Goal: Transaction & Acquisition: Obtain resource

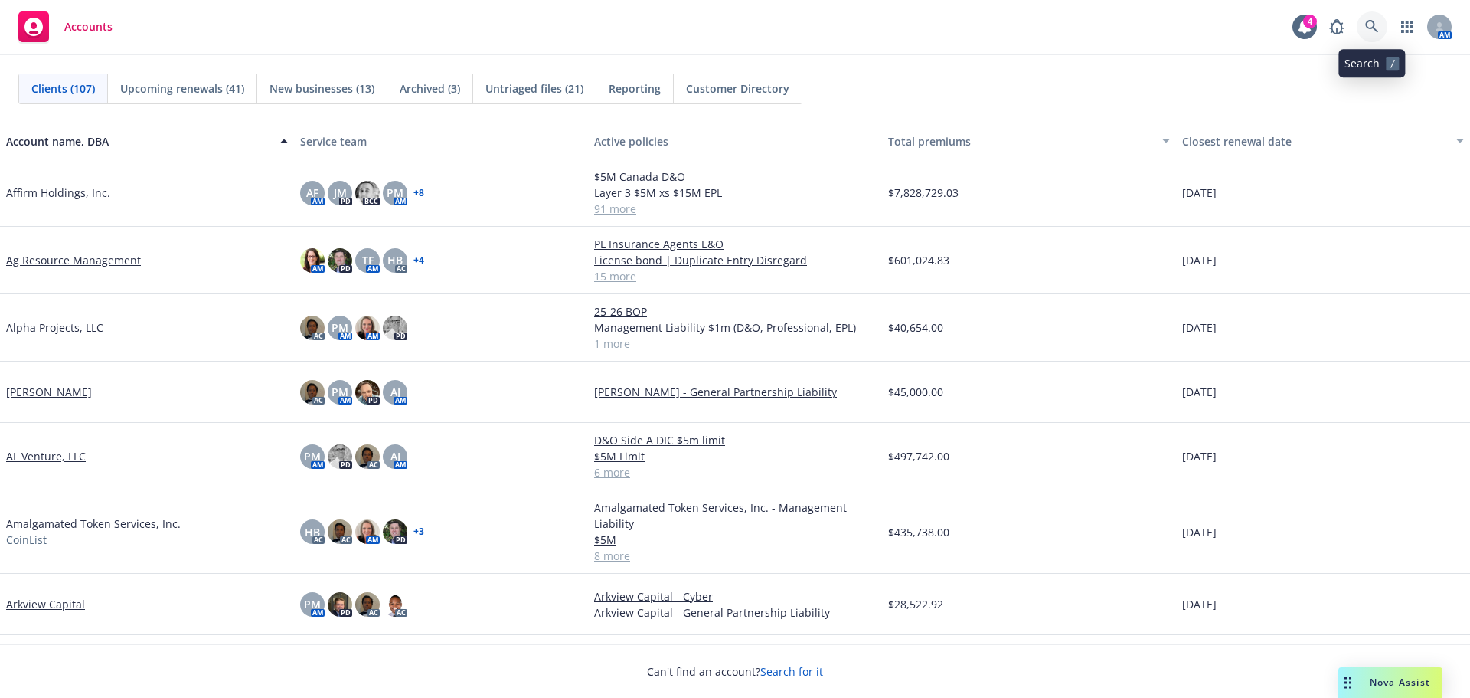
click at [1366, 27] on icon at bounding box center [1373, 27] width 14 height 14
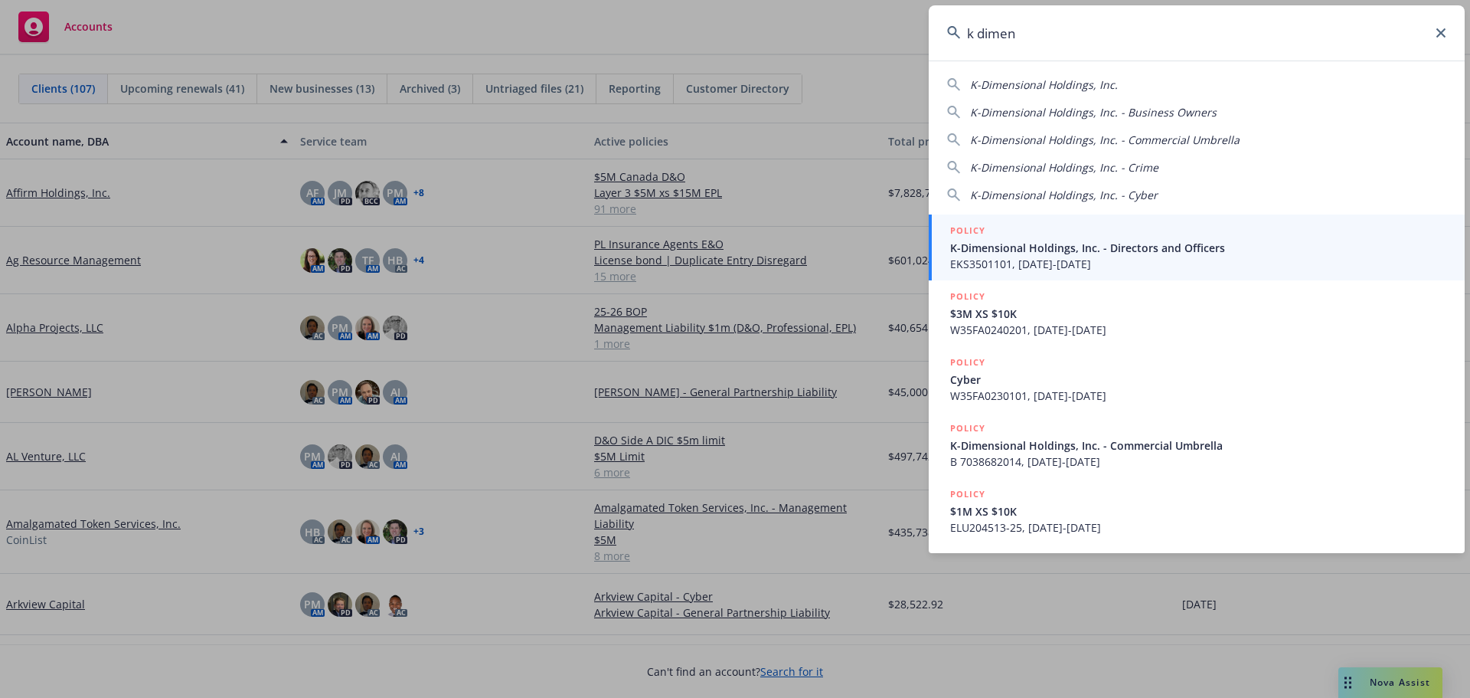
type input "k dimen"
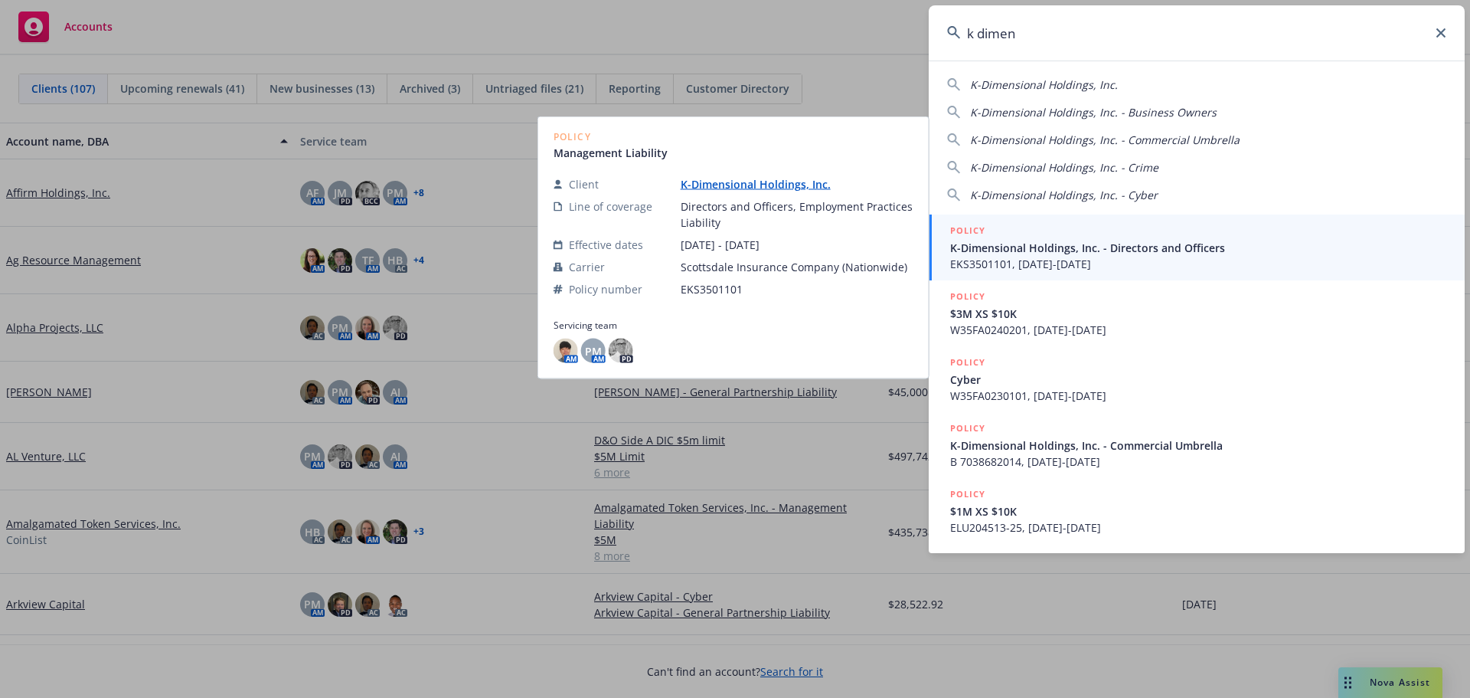
click at [1097, 247] on span "K-Dimensional Holdings, Inc. - Directors and Officers" at bounding box center [1198, 248] width 496 height 16
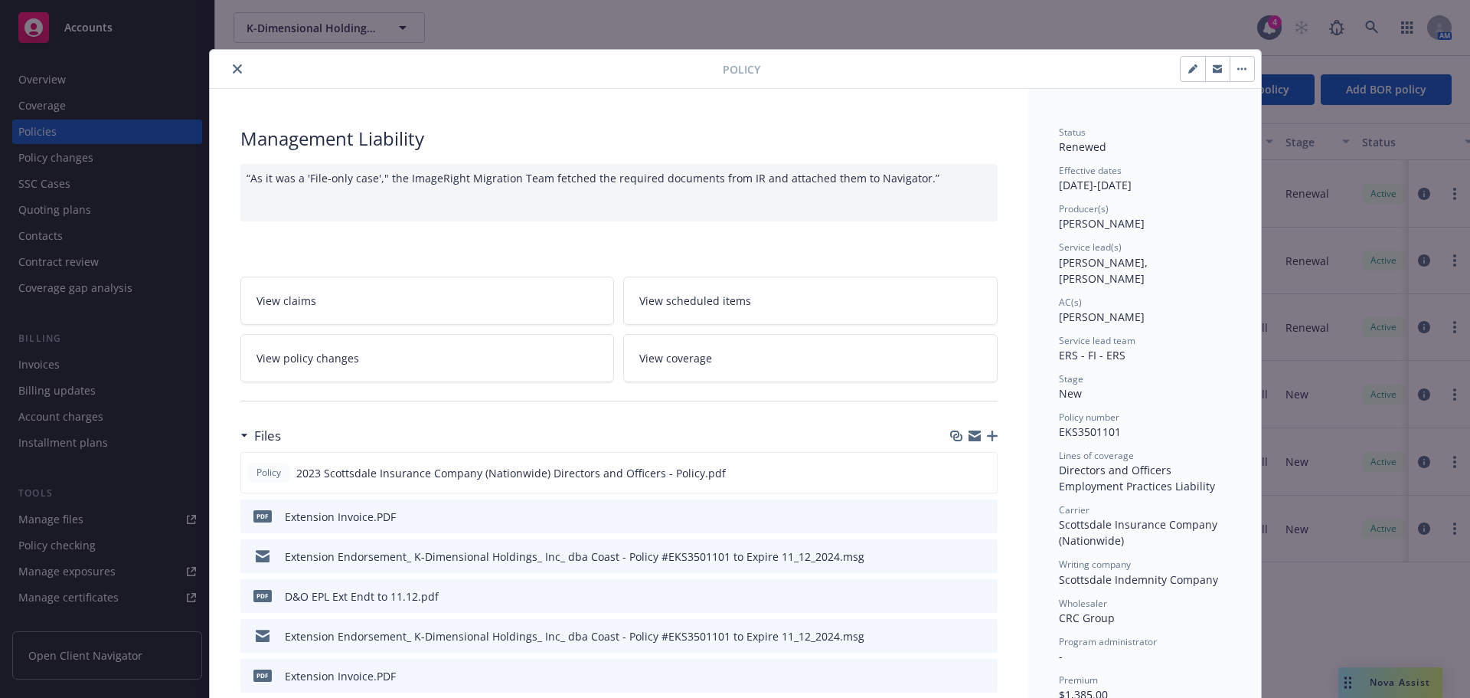
click at [234, 72] on icon "close" at bounding box center [237, 68] width 9 height 9
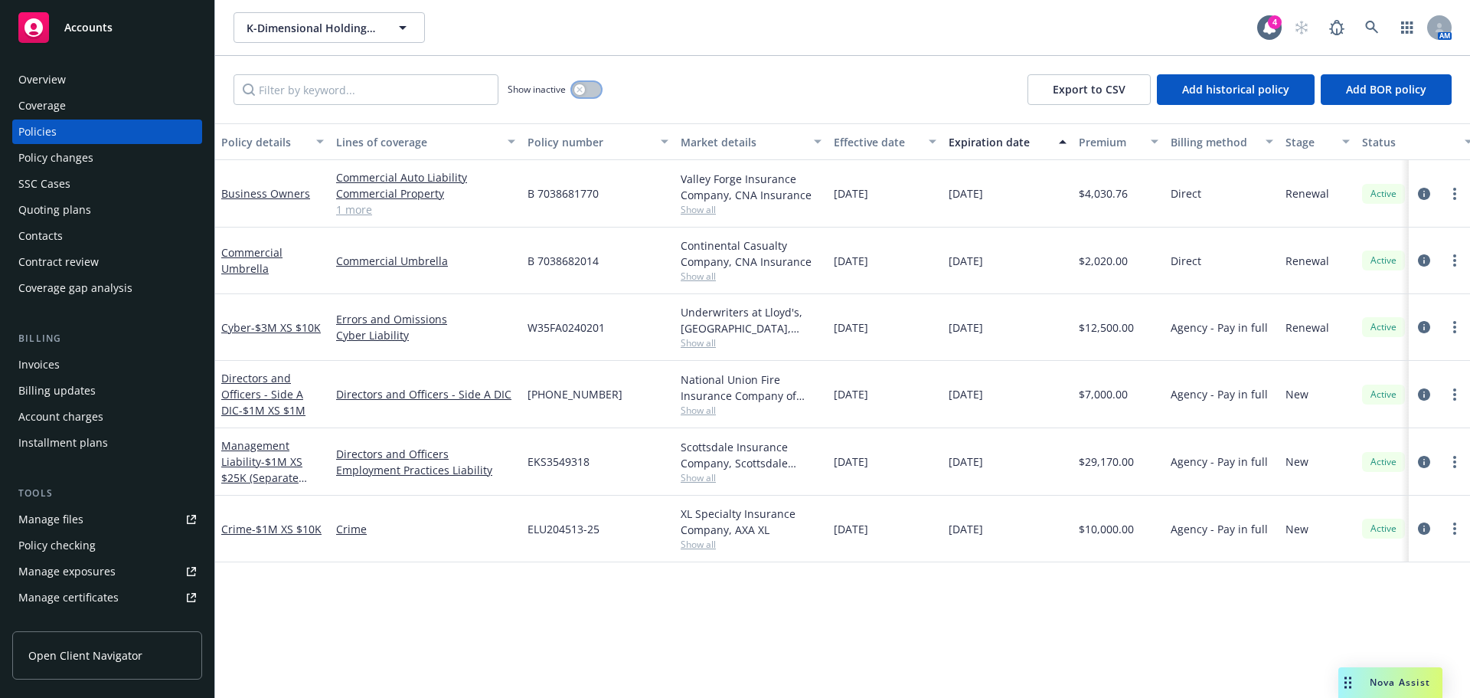
click at [593, 89] on button "button" at bounding box center [586, 89] width 29 height 15
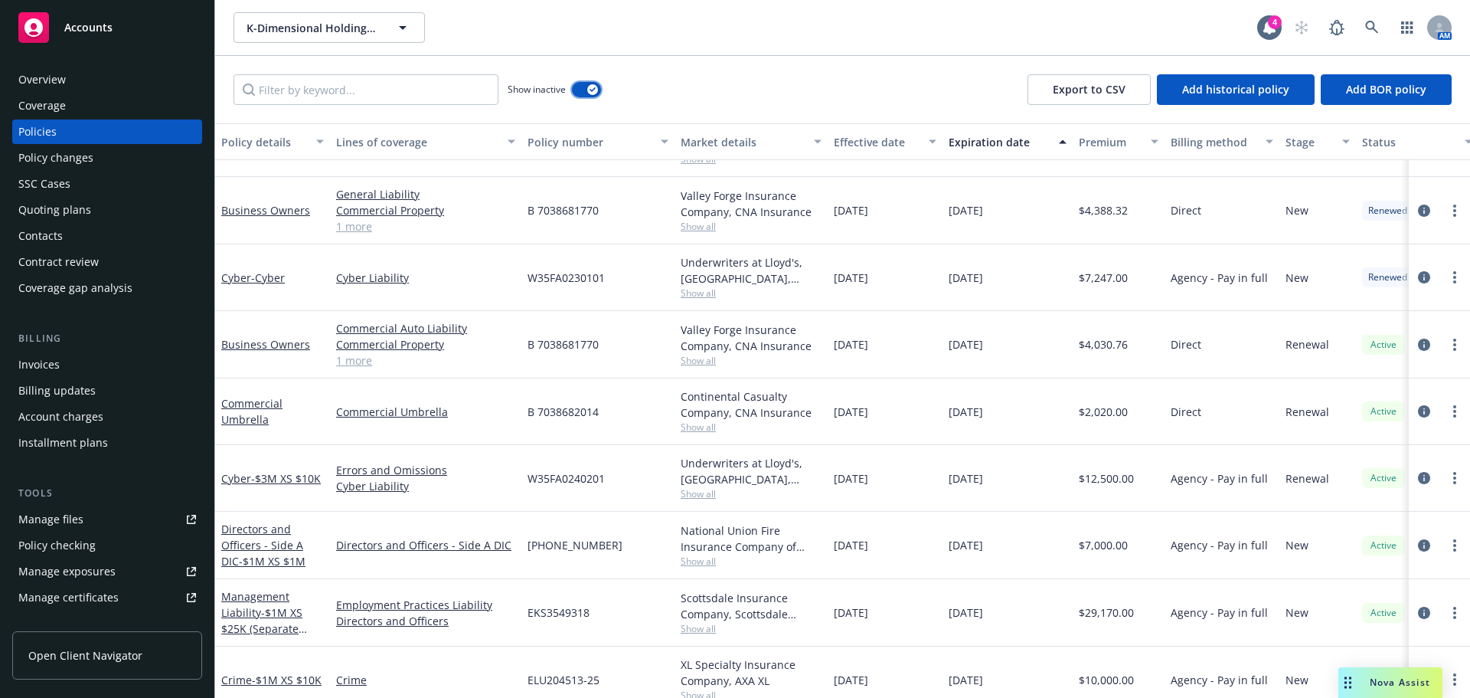
scroll to position [138, 0]
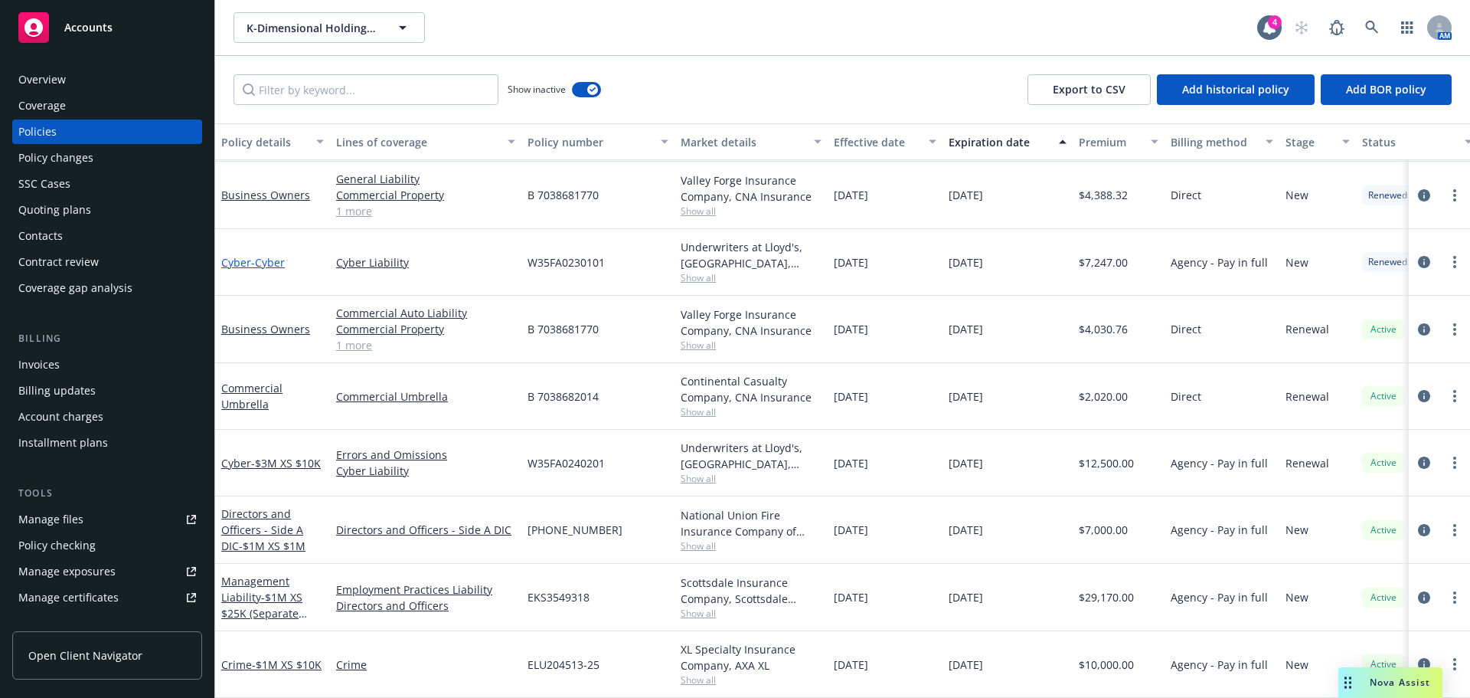
click at [272, 255] on span "- Cyber" at bounding box center [268, 262] width 34 height 15
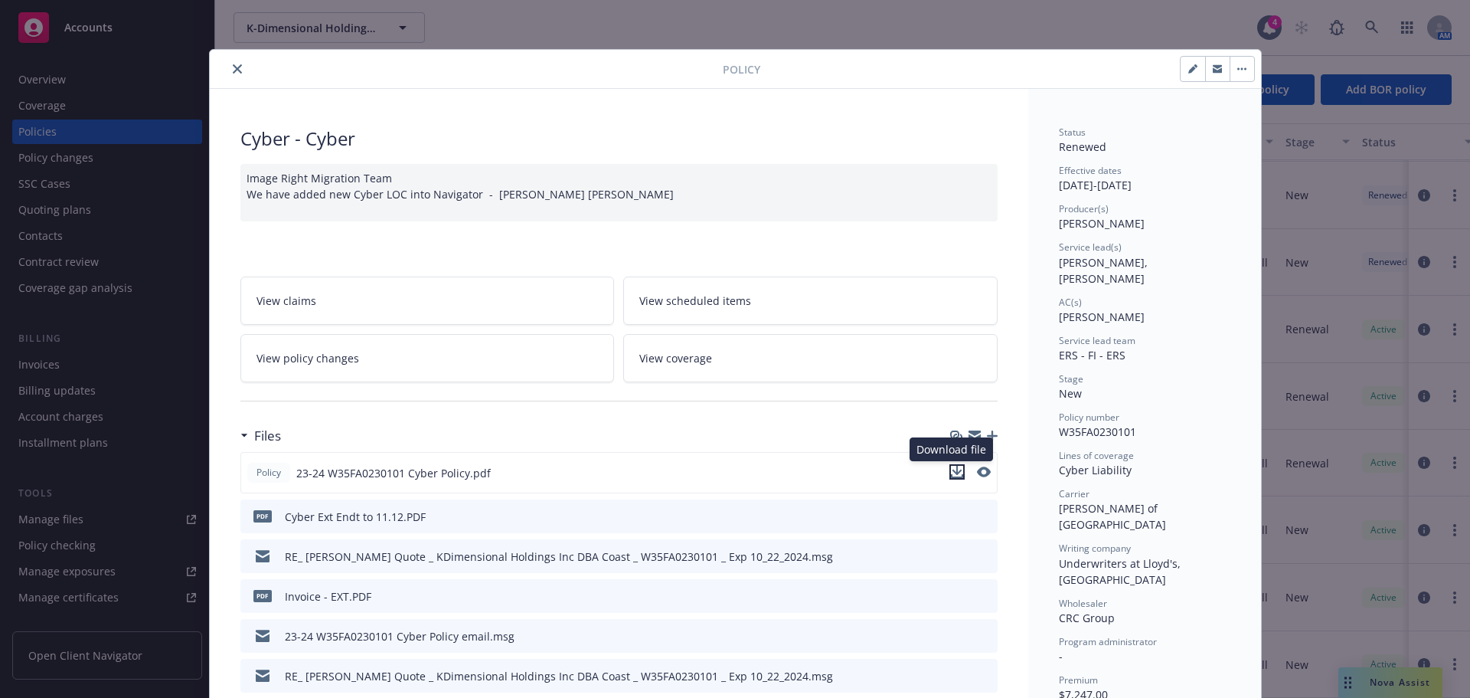
click at [952, 473] on icon "download file" at bounding box center [957, 470] width 10 height 9
click at [236, 71] on button "close" at bounding box center [237, 69] width 18 height 18
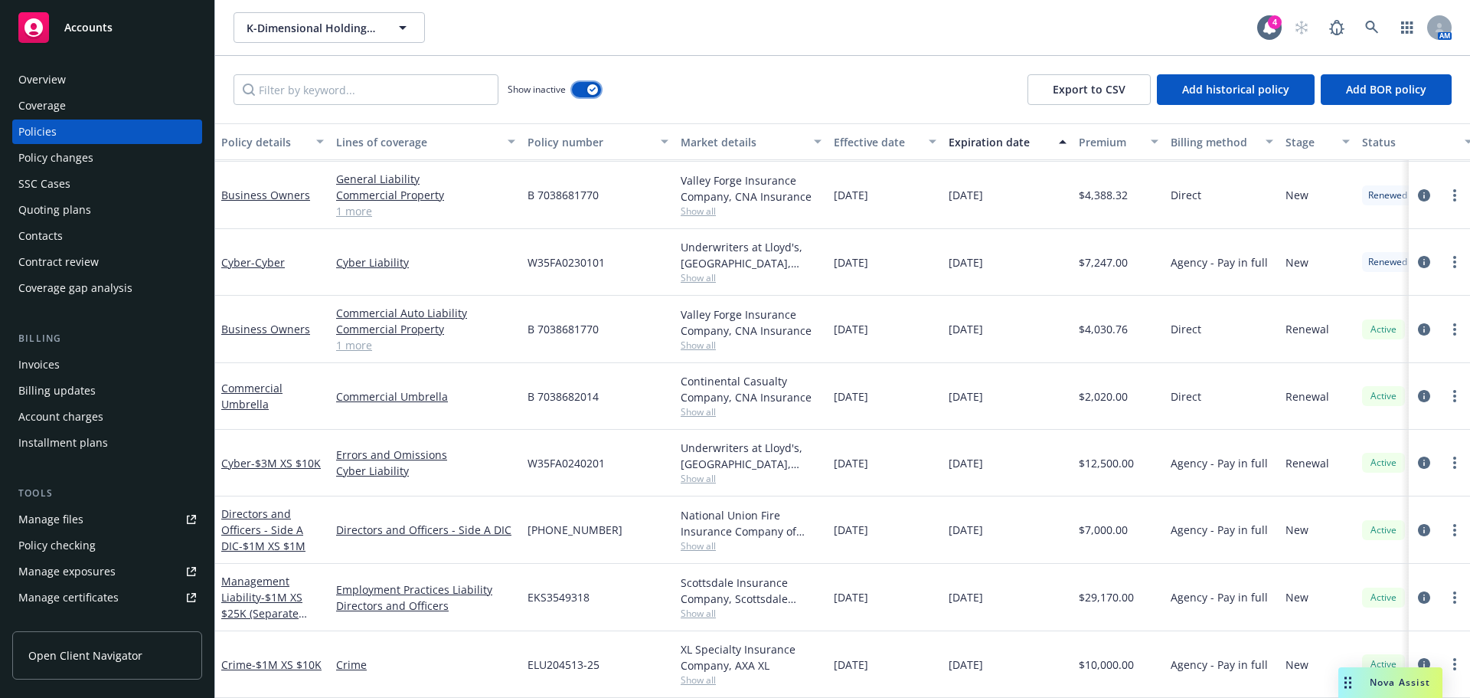
click at [578, 84] on button "button" at bounding box center [586, 89] width 29 height 15
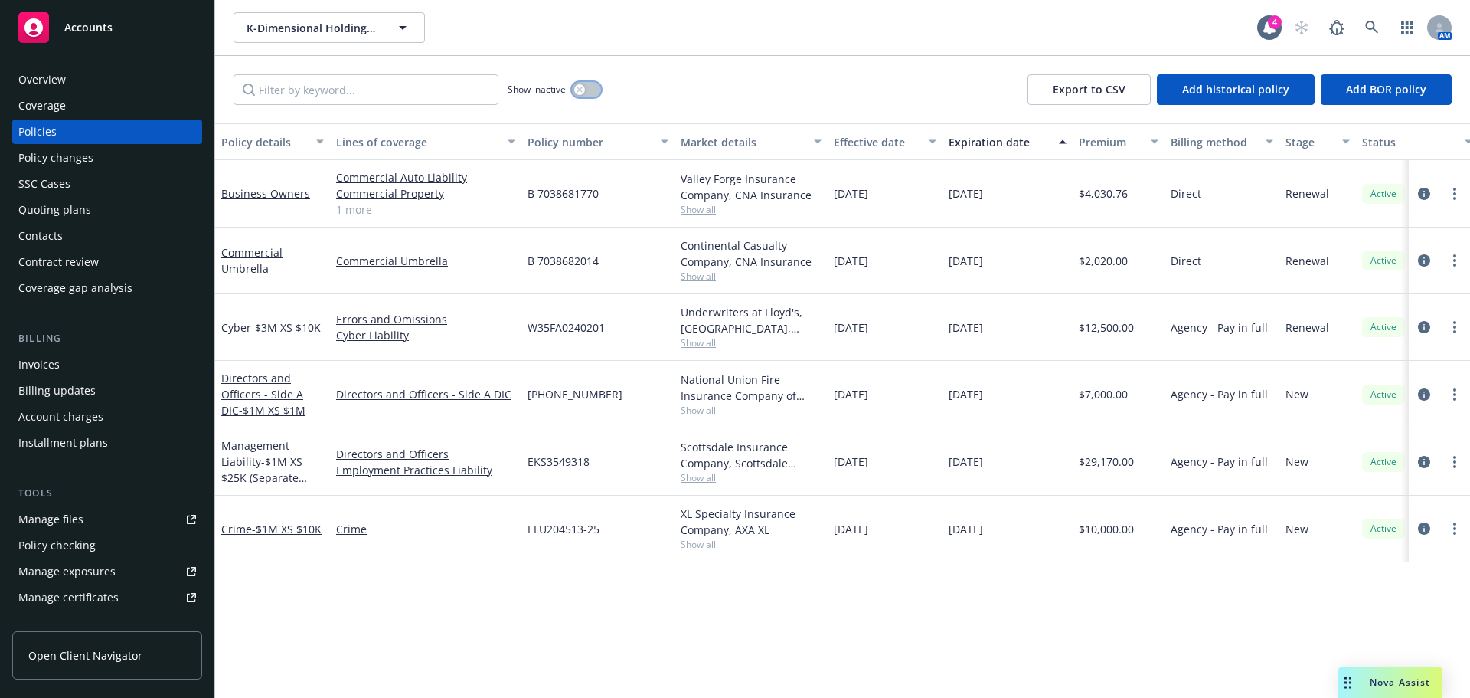
click at [594, 87] on button "button" at bounding box center [586, 89] width 29 height 15
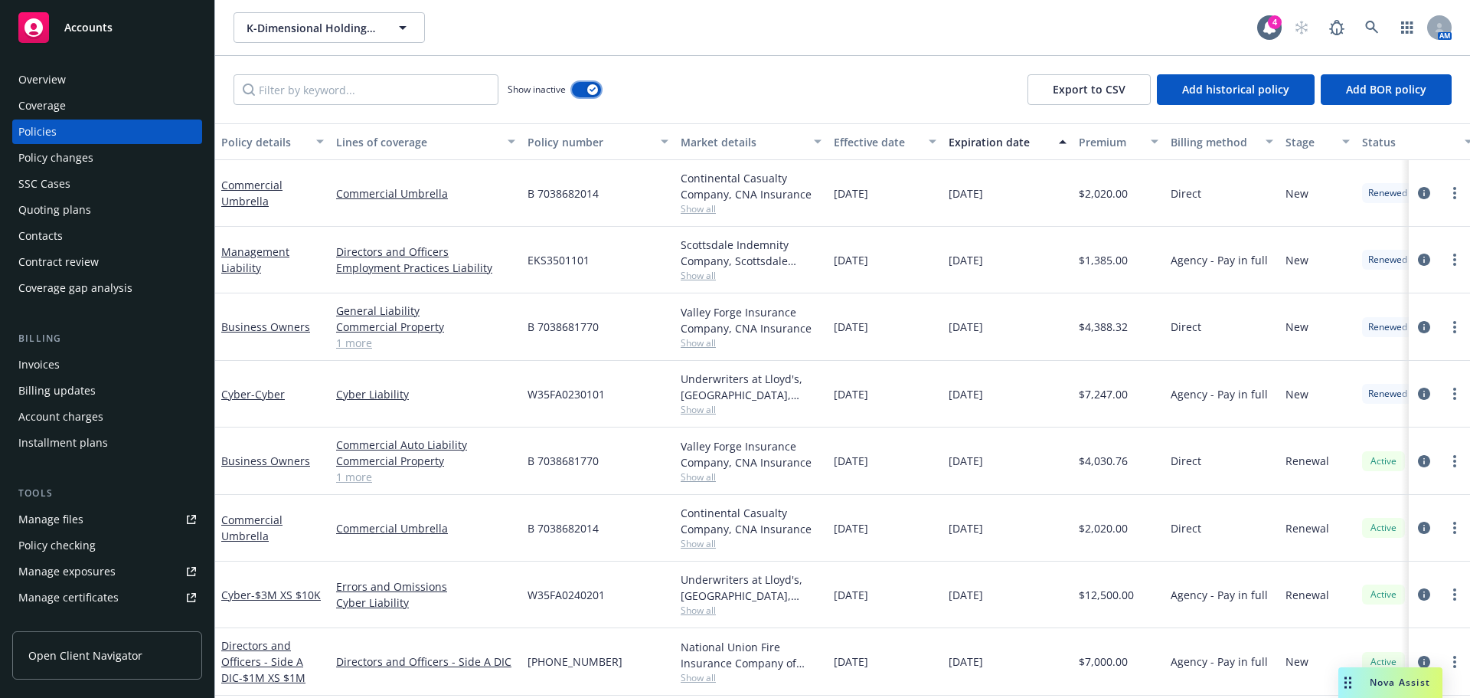
click at [594, 87] on icon "button" at bounding box center [593, 89] width 6 height 5
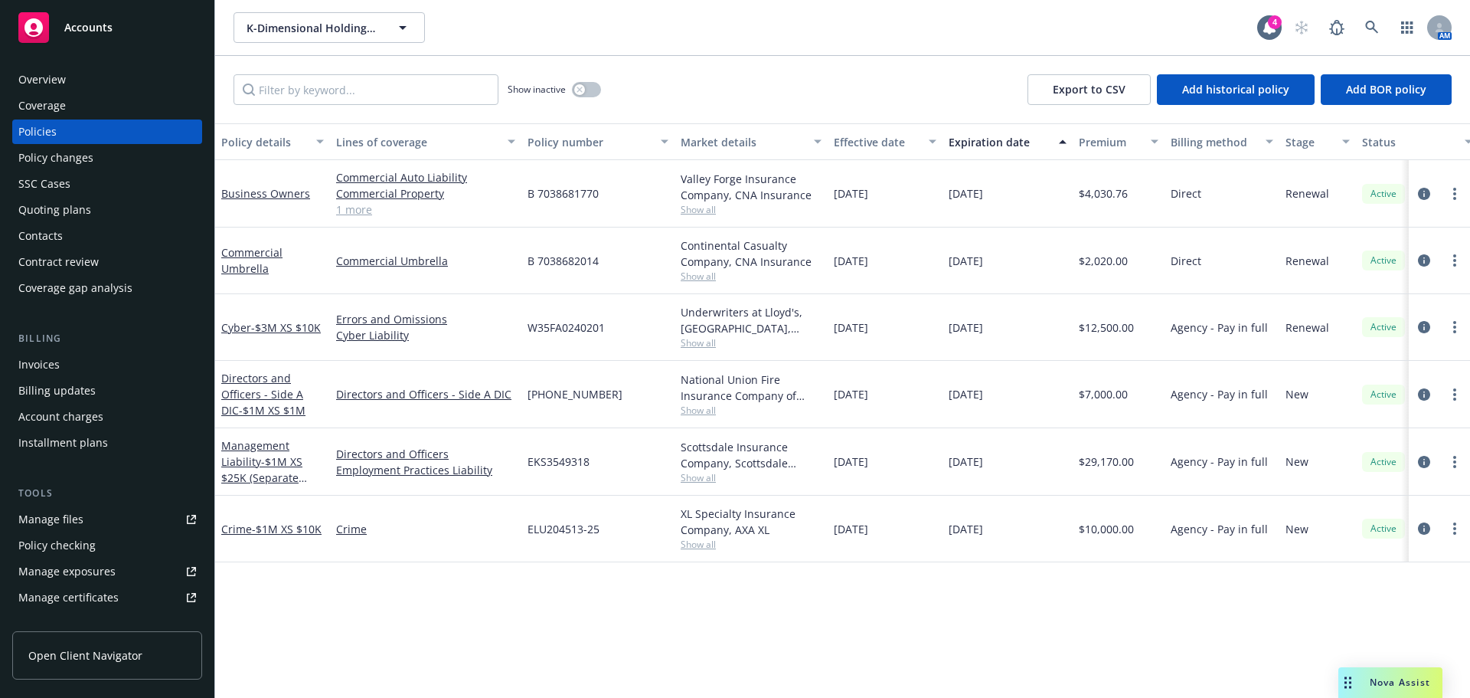
click at [456, 642] on div "Policy details Lines of coverage Policy number Market details Effective date Ex…" at bounding box center [842, 410] width 1255 height 574
click at [270, 457] on span "- $1M XS $25K (Separate Limits)" at bounding box center [264, 477] width 86 height 47
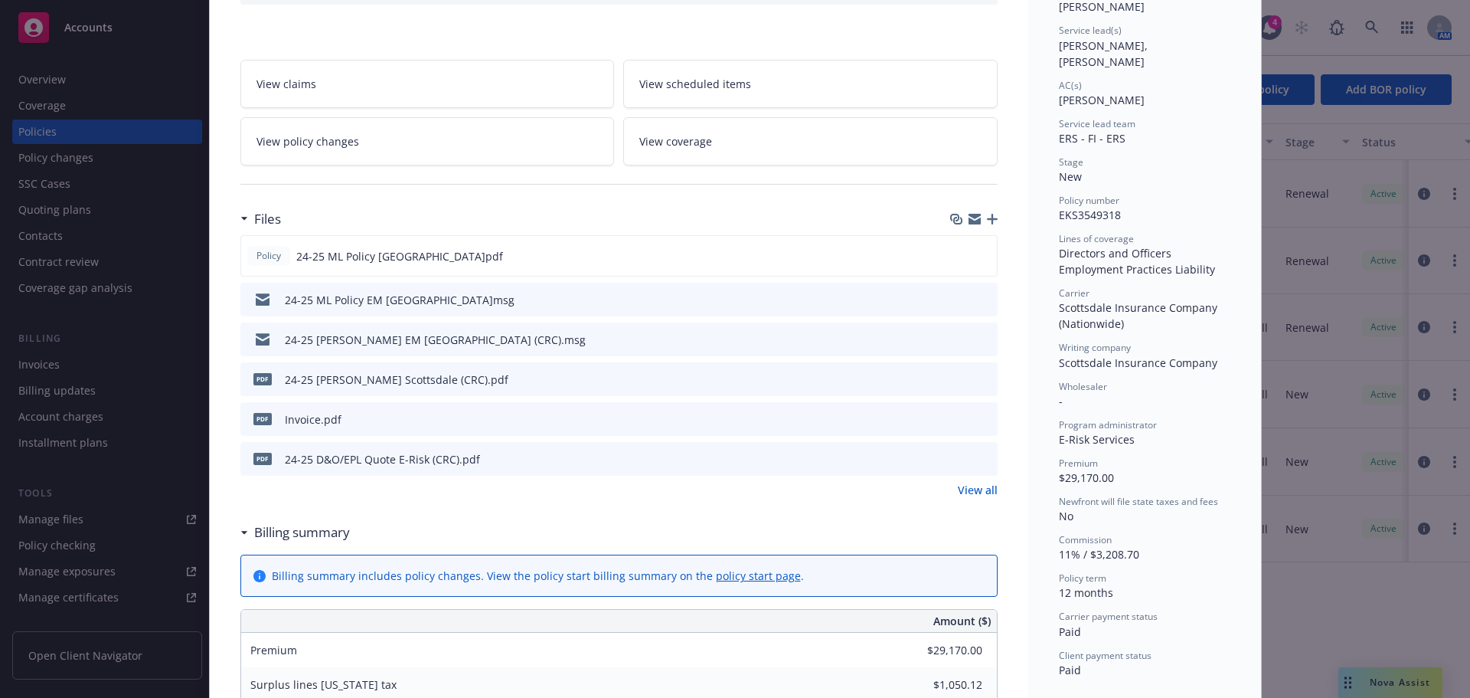
scroll to position [230, 0]
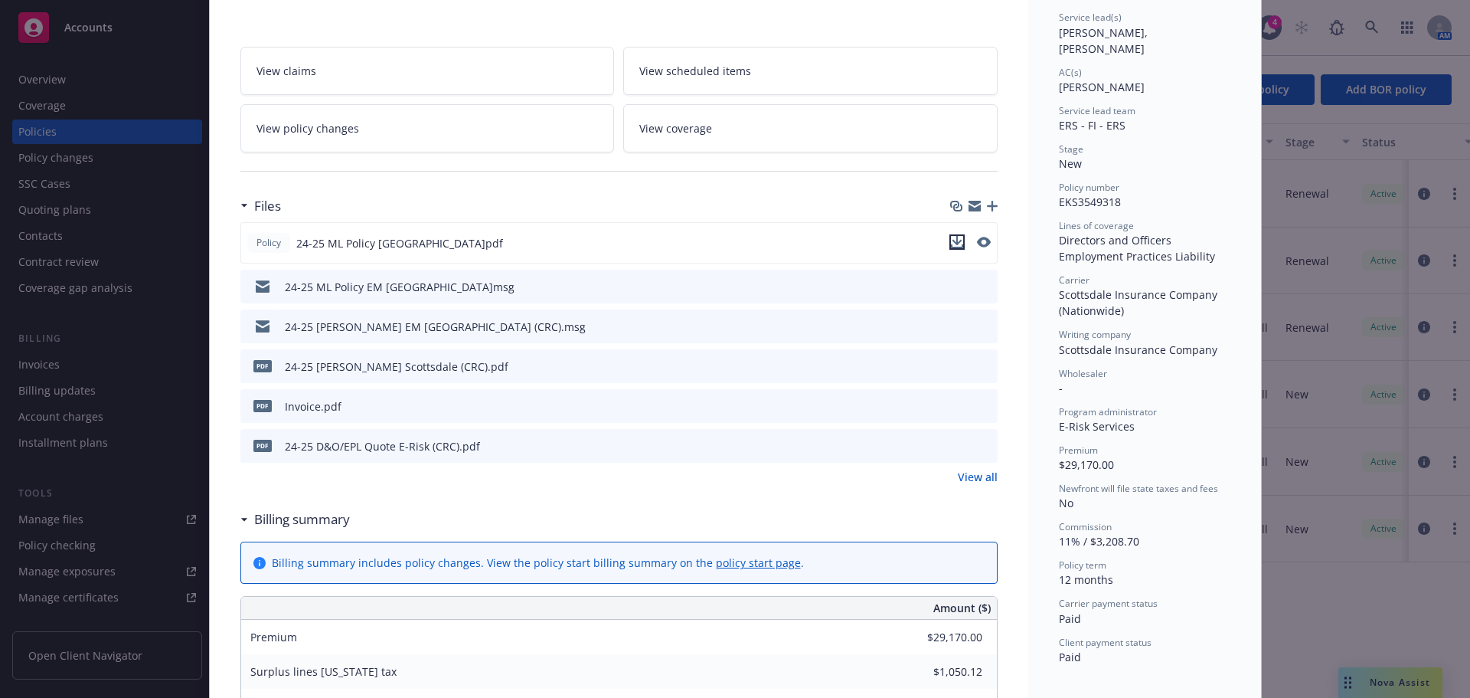
click at [952, 246] on icon "download file" at bounding box center [957, 242] width 12 height 12
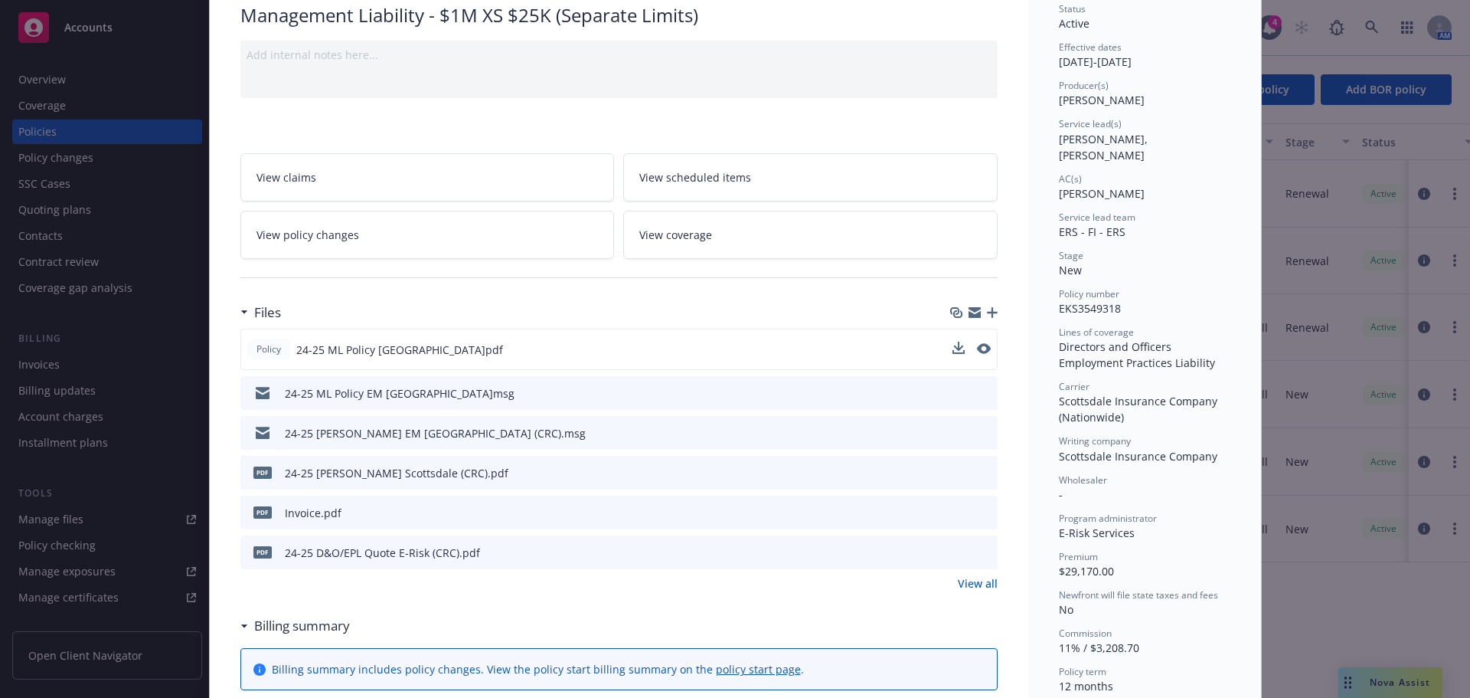
scroll to position [0, 0]
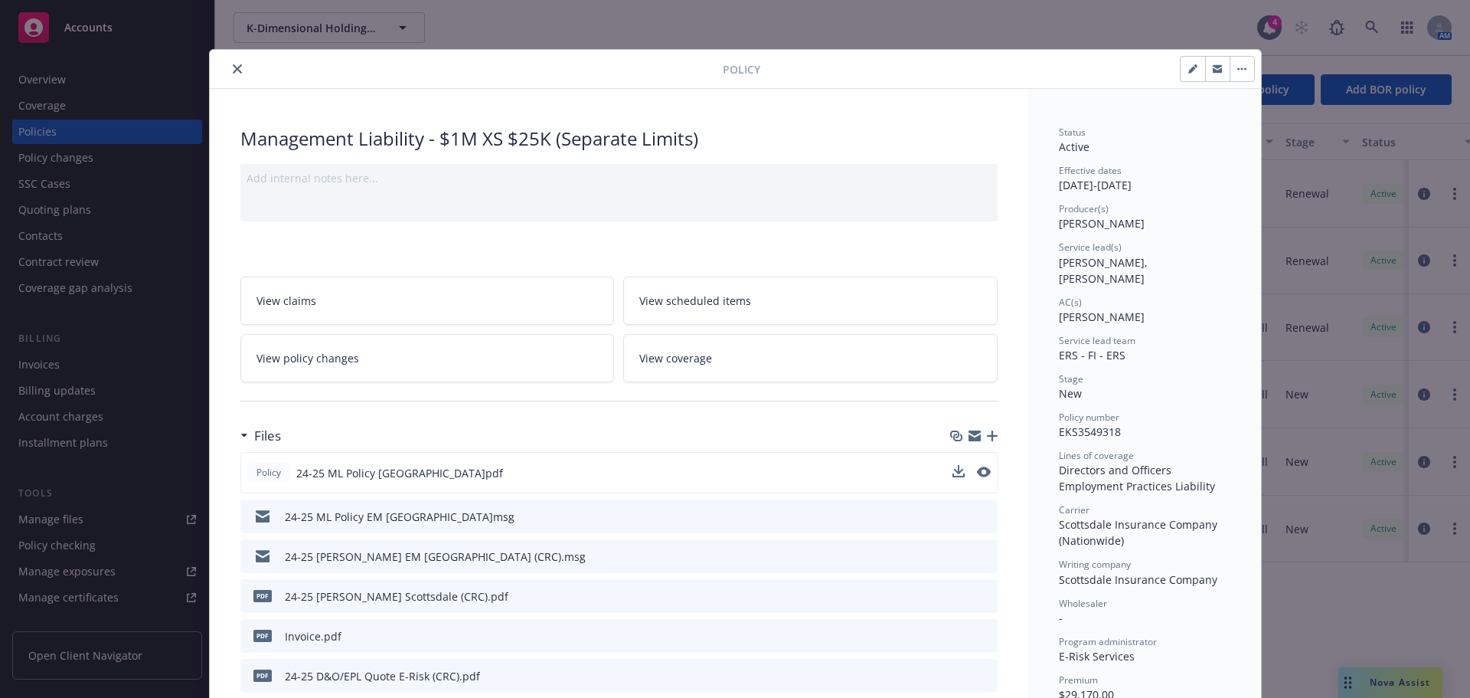
click at [233, 68] on icon "close" at bounding box center [237, 68] width 9 height 9
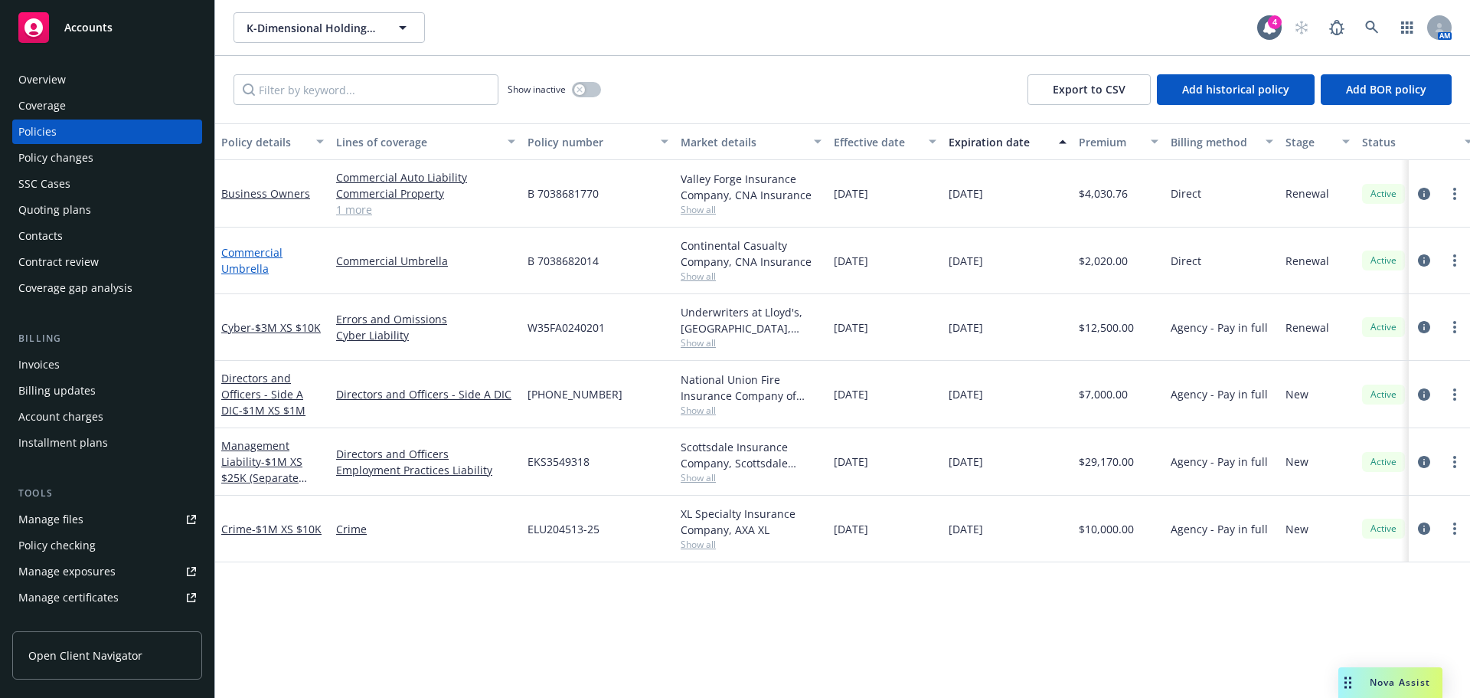
click at [253, 270] on link "Commercial Umbrella" at bounding box center [251, 260] width 61 height 31
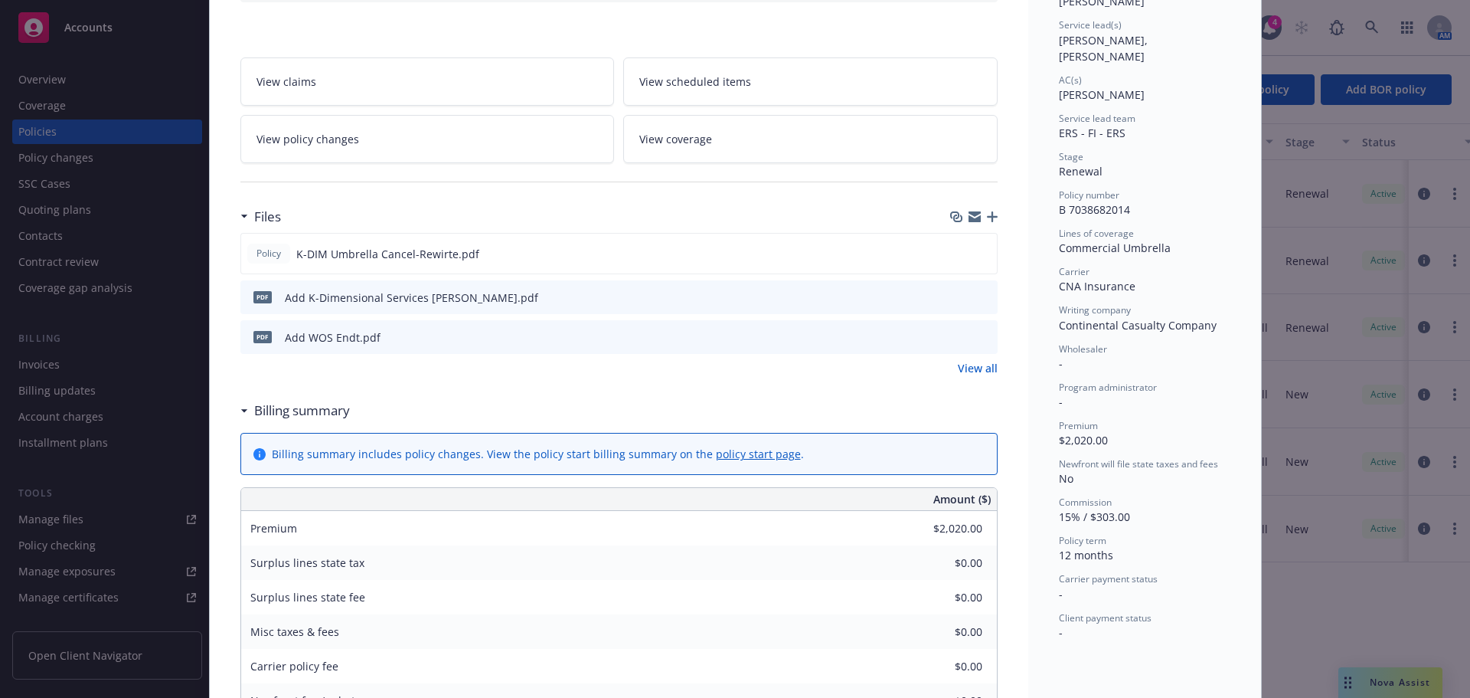
scroll to position [230, 0]
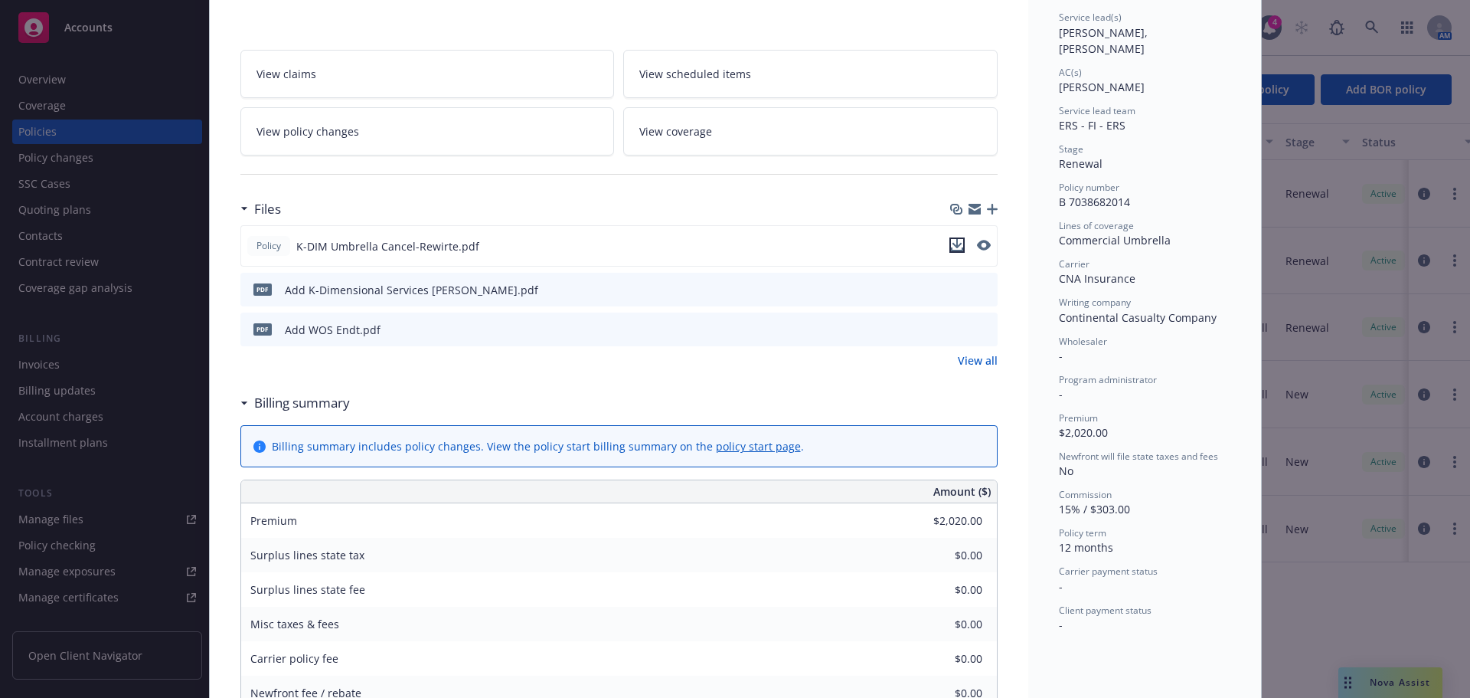
click at [951, 248] on icon "download file" at bounding box center [957, 245] width 12 height 12
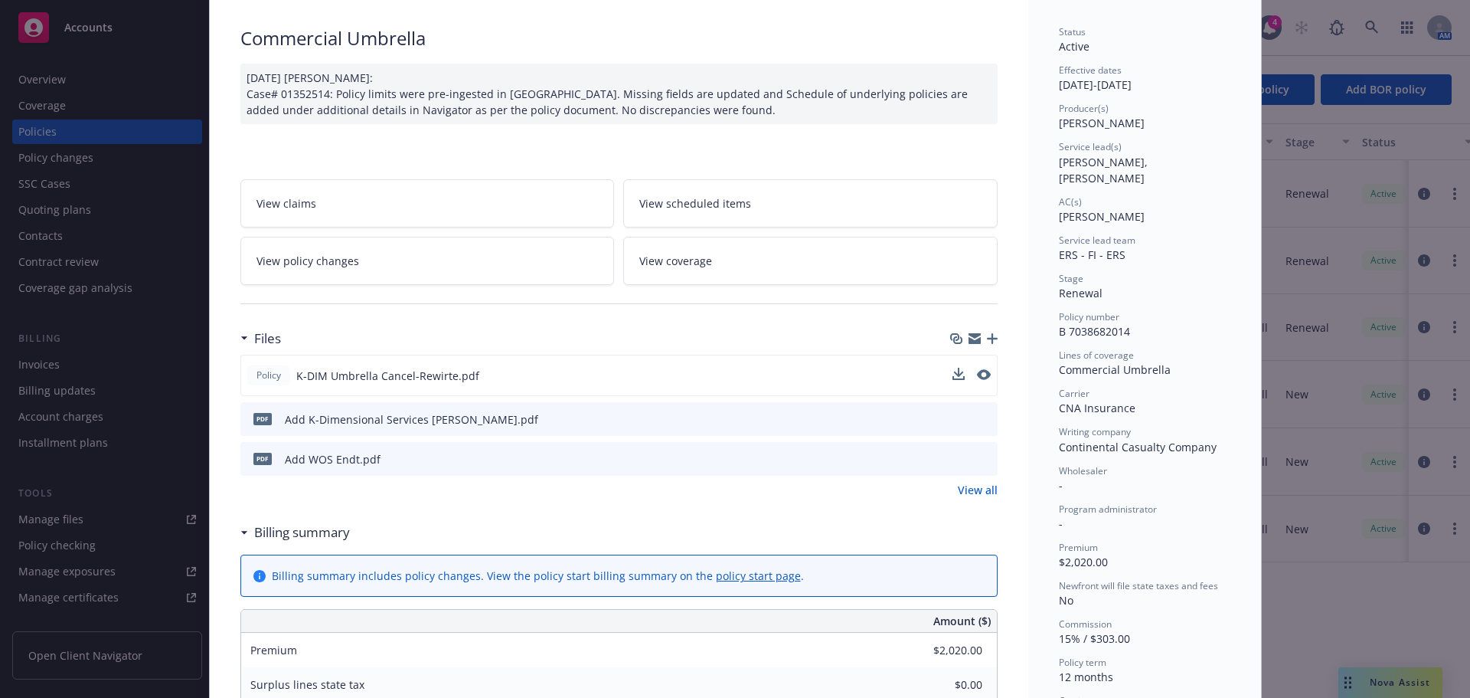
scroll to position [0, 0]
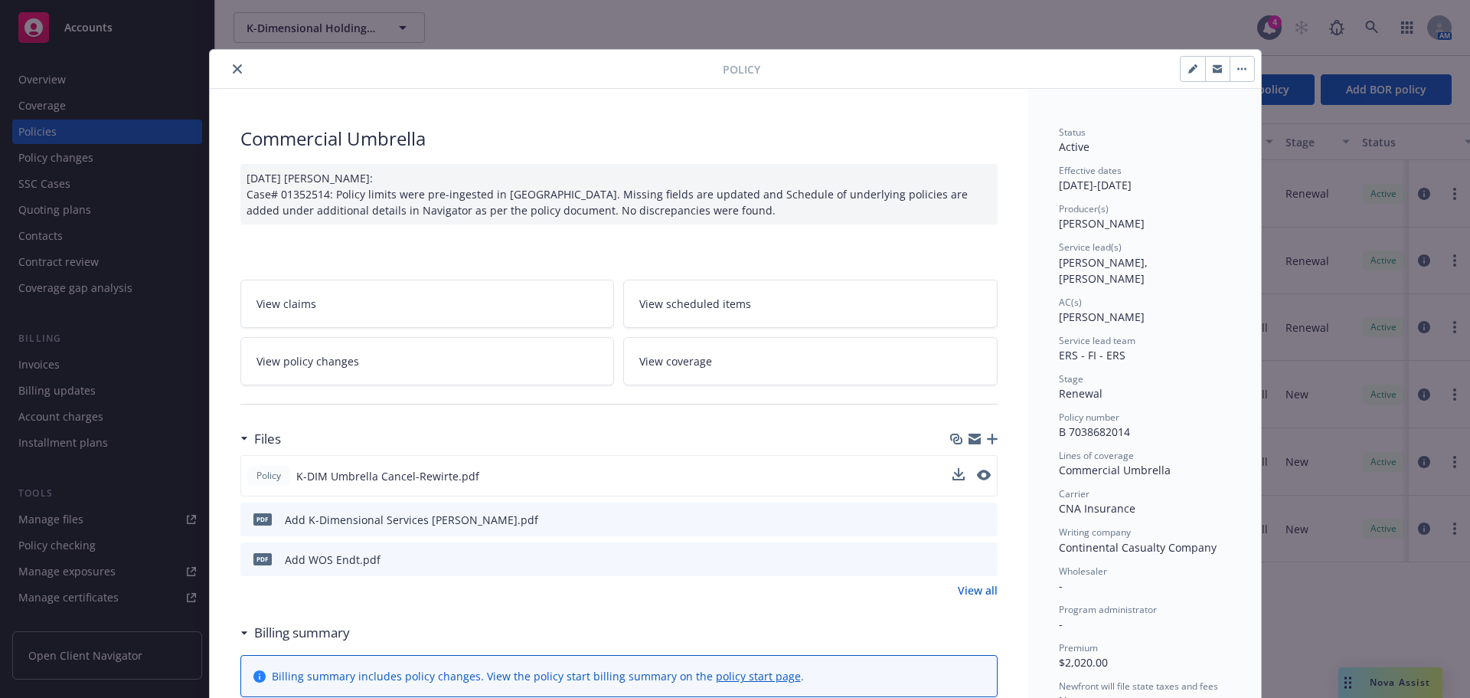
click at [233, 67] on icon "close" at bounding box center [237, 68] width 9 height 9
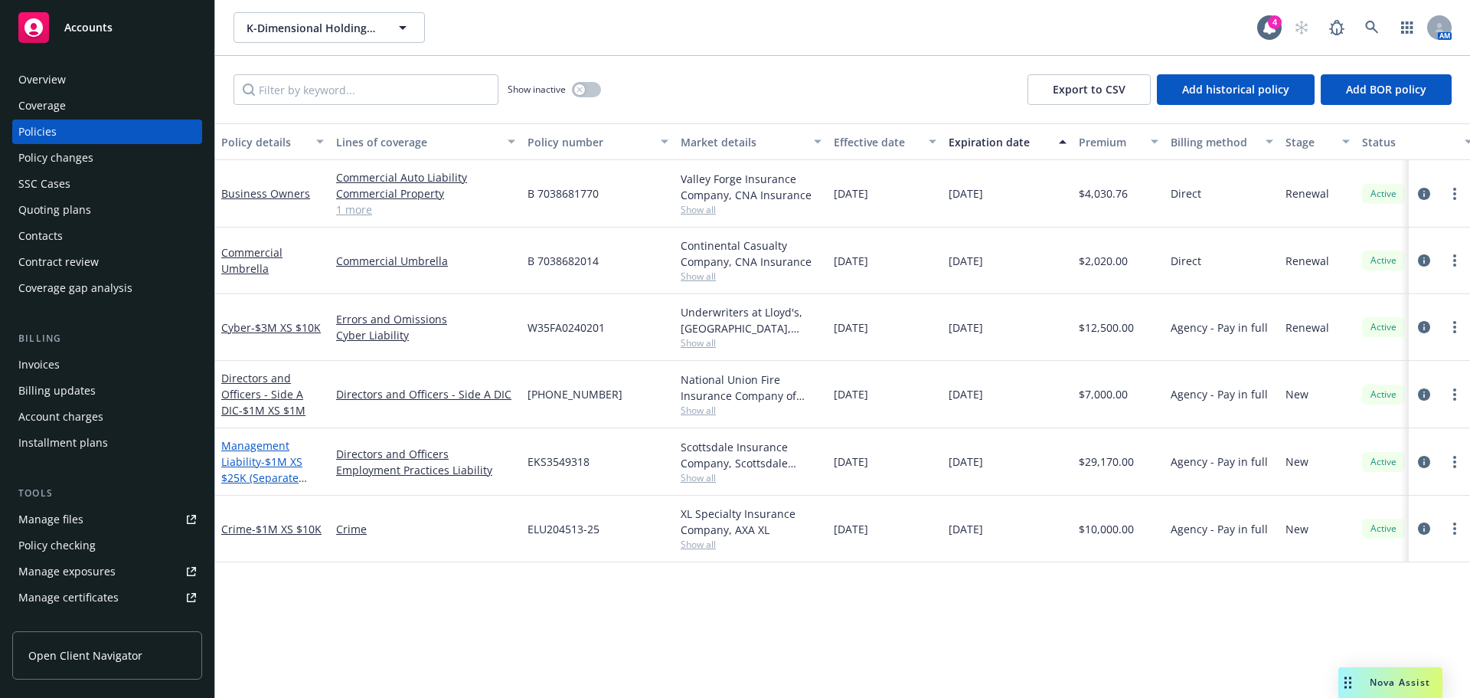
click at [271, 461] on span "- $1M XS $25K (Separate Limits)" at bounding box center [264, 477] width 86 height 47
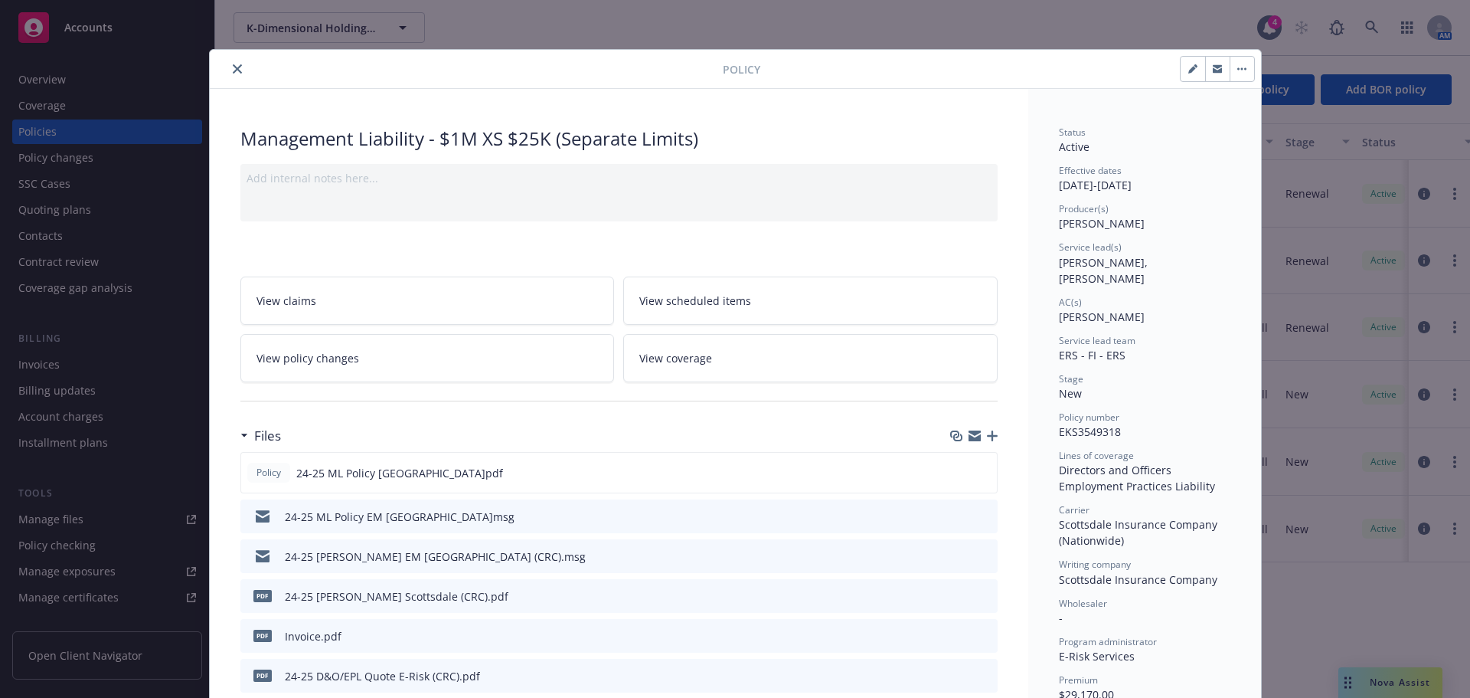
scroll to position [46, 0]
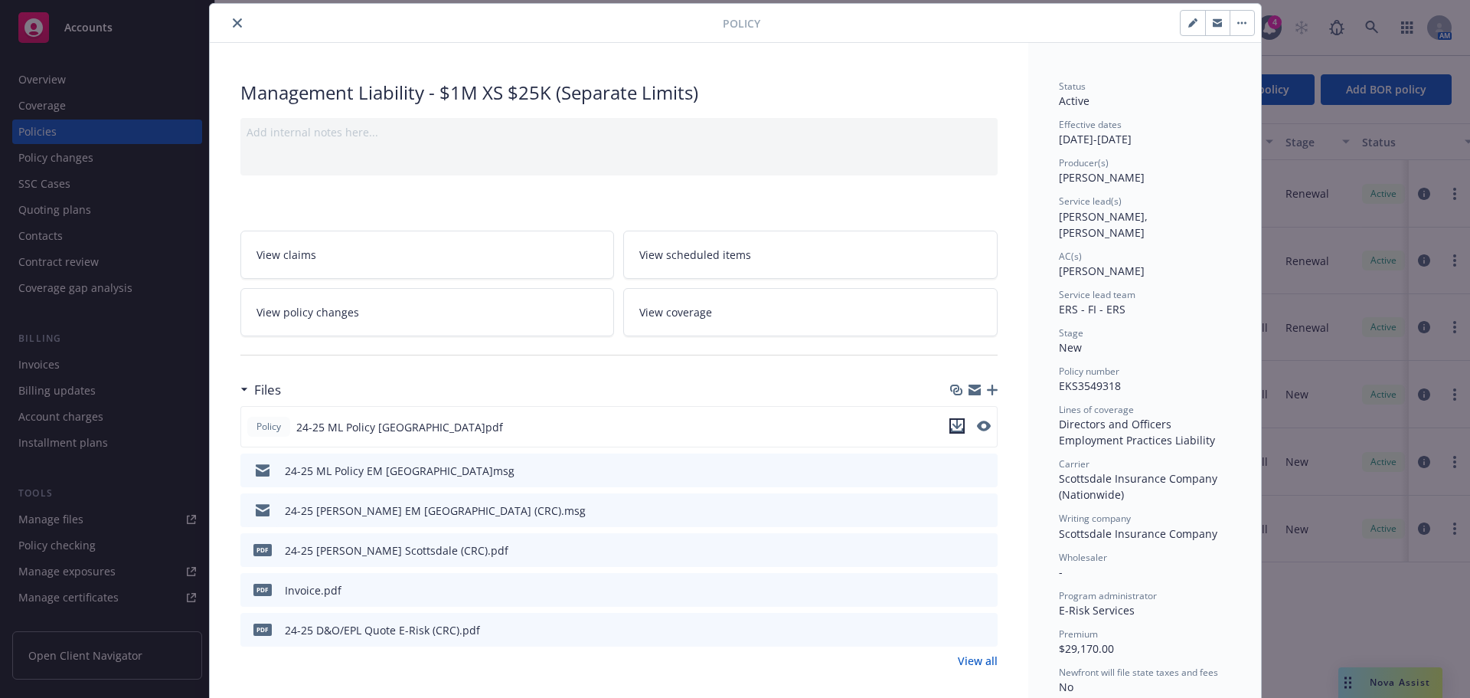
click at [952, 427] on icon "download file" at bounding box center [957, 426] width 12 height 12
